Goal: Check status: Check status

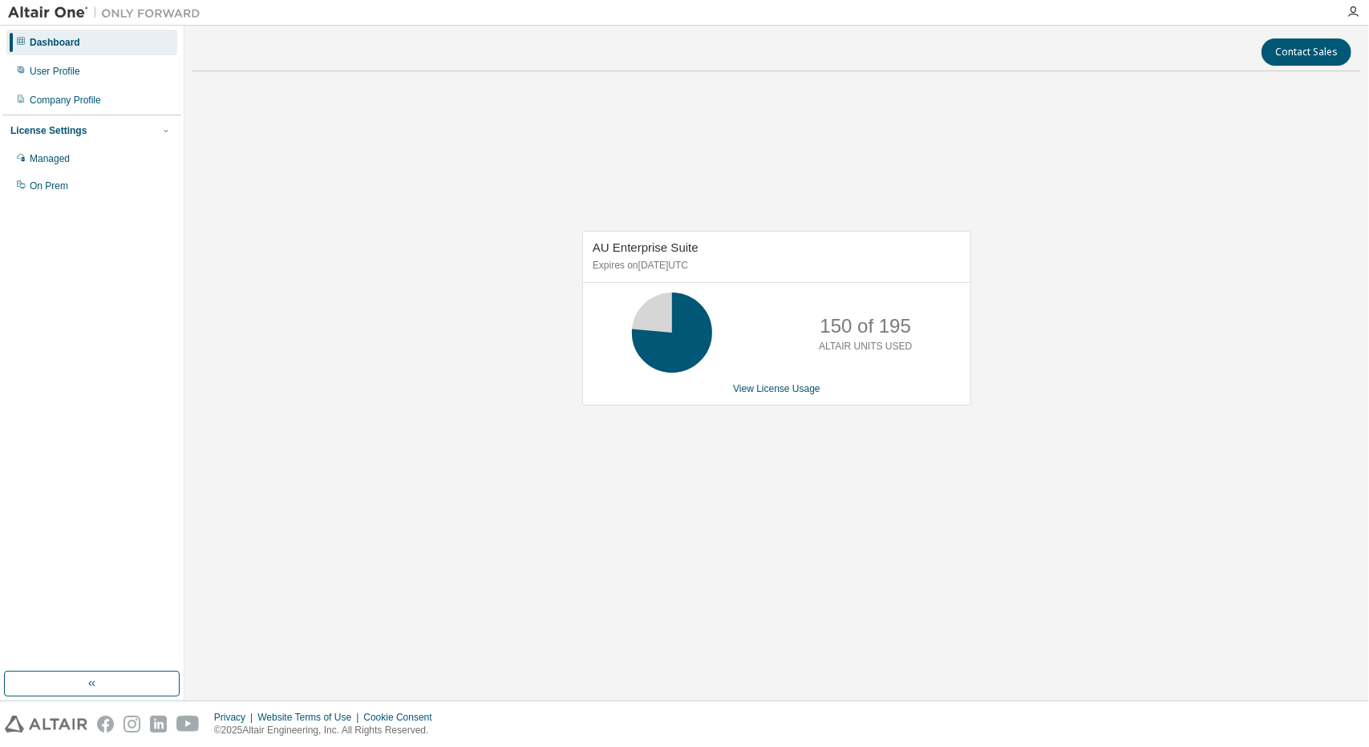
click at [1083, 431] on div "AU Enterprise Suite Expires on [DATE] UTC 150 of 195 ALTAIR UNITS USED View Lic…" at bounding box center [776, 327] width 1169 height 486
click at [415, 280] on div "AU Enterprise Suite Expires on [DATE] UTC 150 of 195 ALTAIR UNITS USED View Lic…" at bounding box center [776, 327] width 1169 height 486
